Goal: Information Seeking & Learning: Understand process/instructions

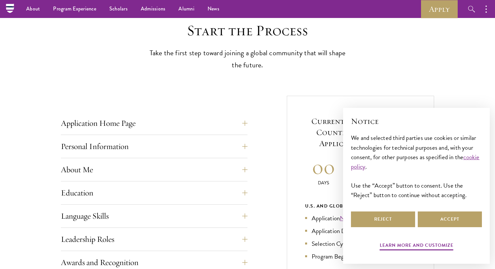
scroll to position [279, 0]
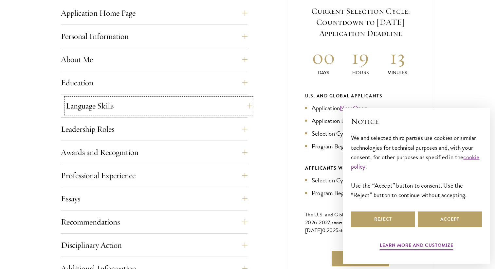
click at [196, 113] on button "Language Skills" at bounding box center [159, 106] width 186 height 16
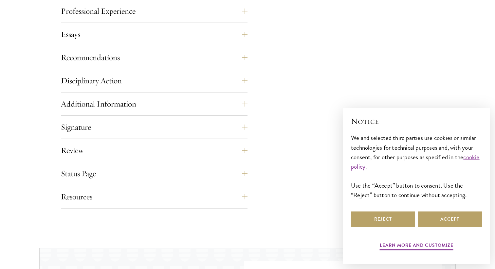
scroll to position [768, 0]
click at [200, 100] on button "Additional Information" at bounding box center [159, 104] width 186 height 16
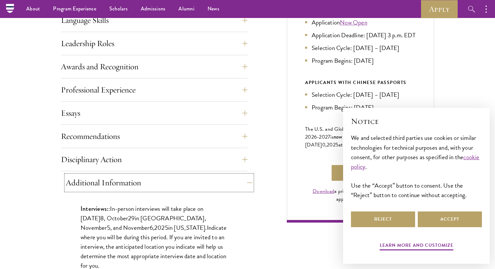
scroll to position [290, 0]
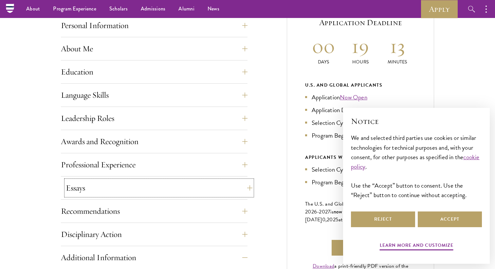
click at [198, 187] on button "Essays" at bounding box center [159, 188] width 186 height 16
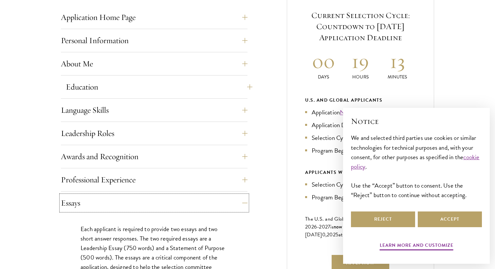
scroll to position [277, 0]
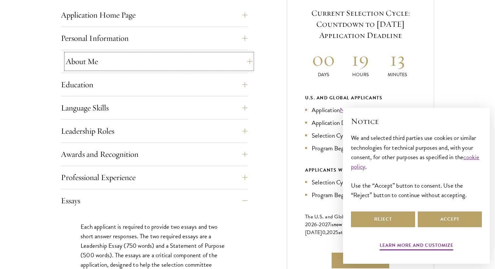
click at [165, 65] on button "About Me" at bounding box center [159, 62] width 186 height 16
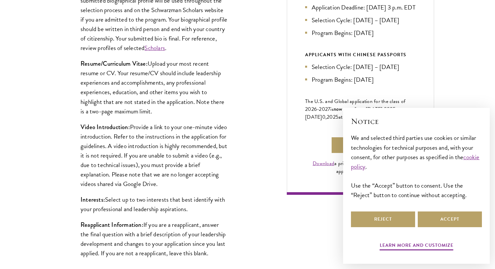
scroll to position [451, 0]
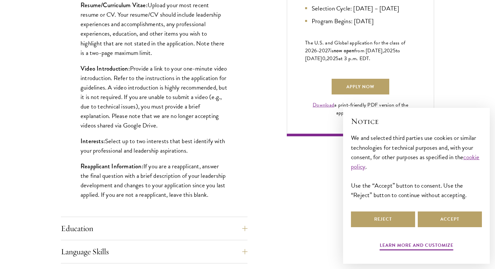
click at [163, 94] on p "Video Introduction: Provide a link to your one-minute video introduction. Refer…" at bounding box center [153, 97] width 147 height 66
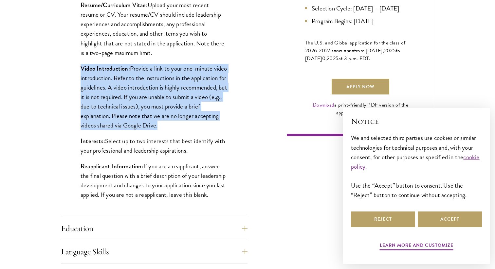
click at [163, 94] on p "Video Introduction: Provide a link to your one-minute video introduction. Refer…" at bounding box center [153, 97] width 147 height 66
copy div "Video Introduction: Provide a link to your one-minute video introduction. Refer…"
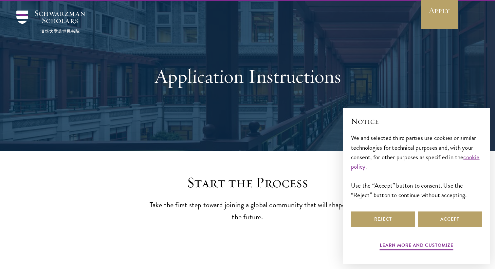
scroll to position [88, 0]
